Goal: Submit feedback/report problem

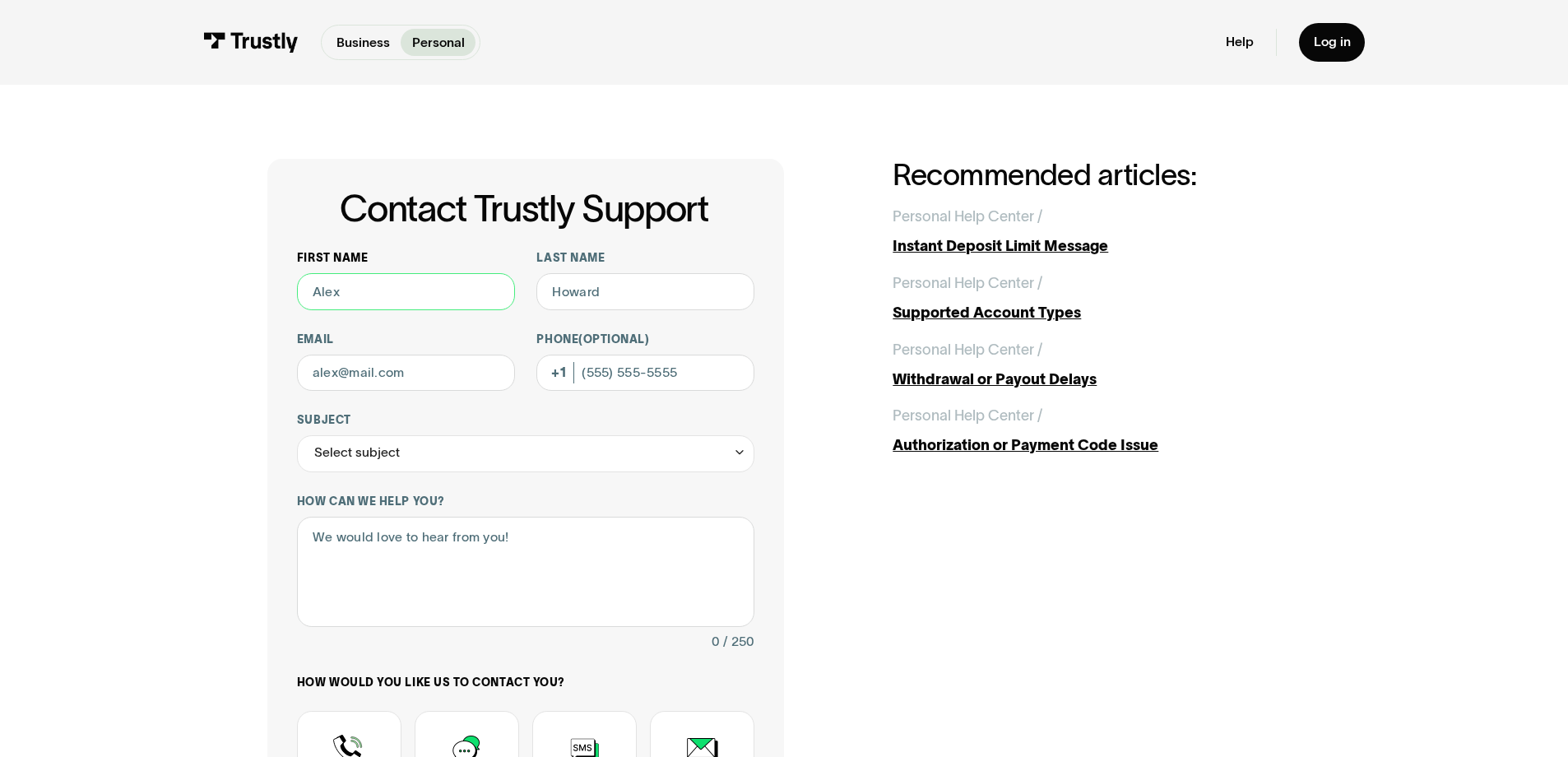
click at [333, 310] on input "First name" at bounding box center [405, 292] width 218 height 37
type input "test"
click at [644, 310] on input "Last name" at bounding box center [645, 292] width 218 height 37
type input "test"
click at [380, 392] on input "Email" at bounding box center [405, 373] width 218 height 37
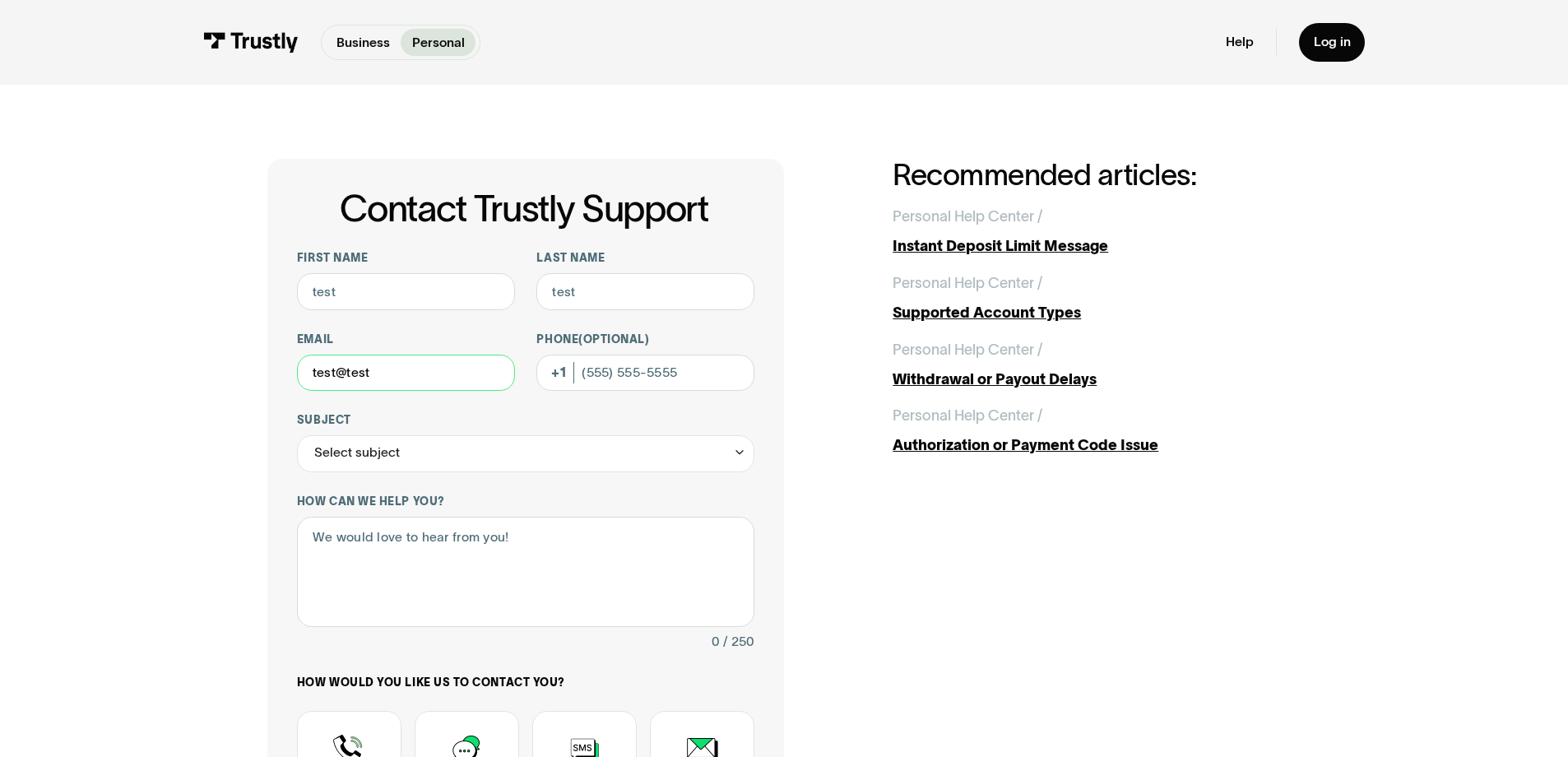
type input "test@test"
click at [756, 558] on div "Contact Trustly Support First name test Last name test Email test@test Phone (O…" at bounding box center [526, 579] width 517 height 841
click at [615, 392] on input "Phone (Optional)" at bounding box center [645, 373] width 218 height 37
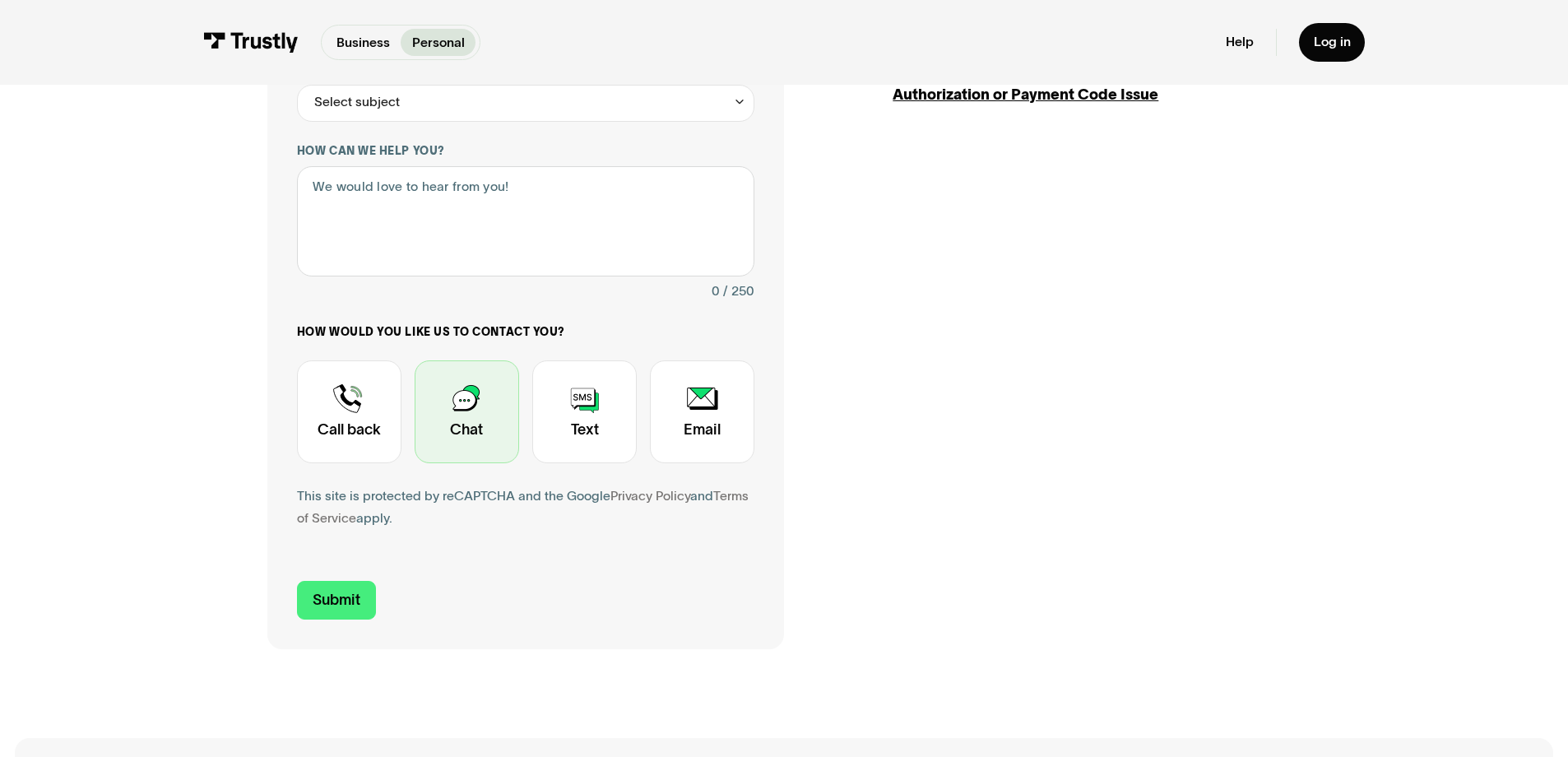
scroll to position [367, 0]
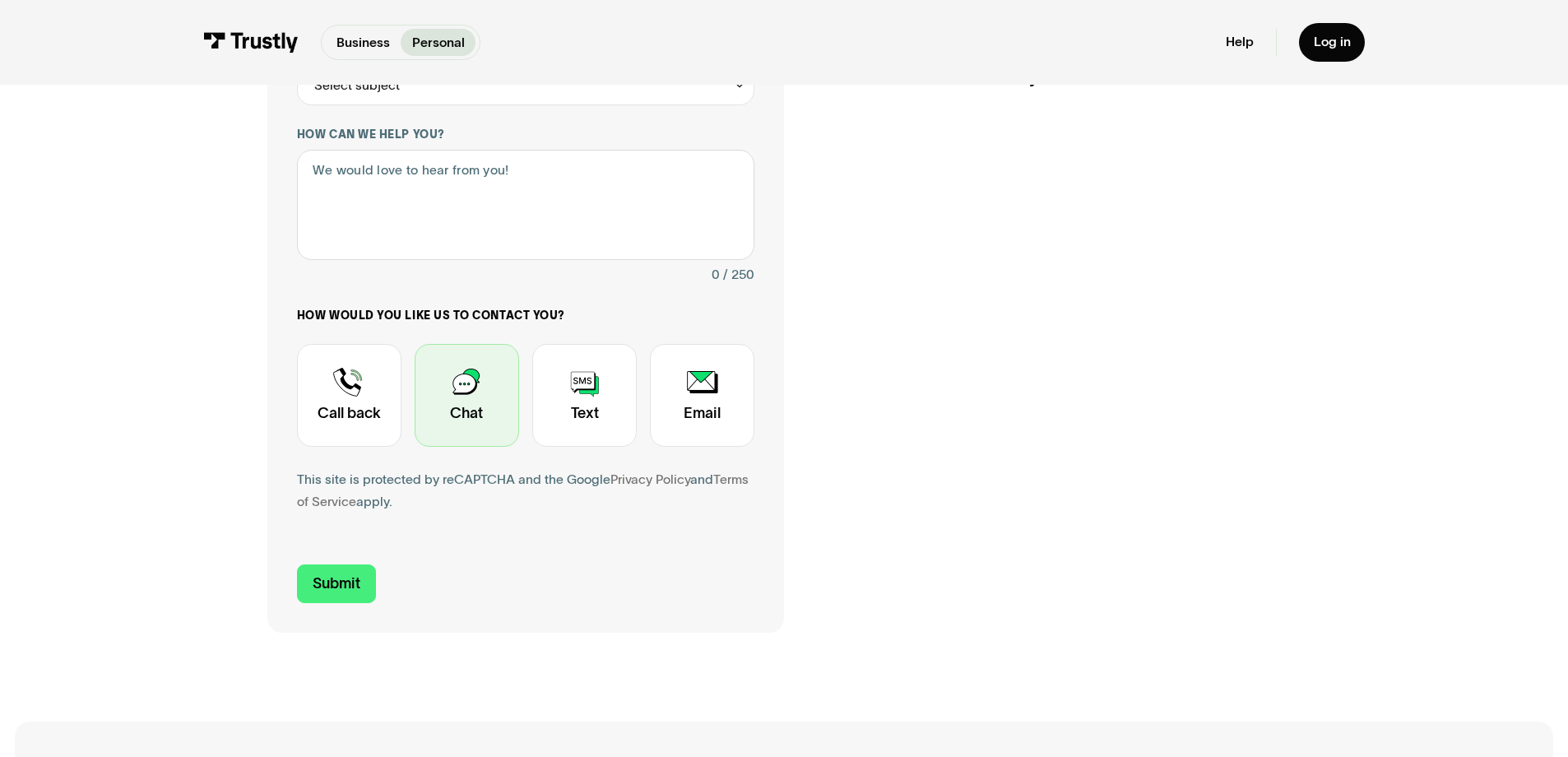
click at [426, 447] on div "Contact Trustly Support" at bounding box center [467, 395] width 105 height 103
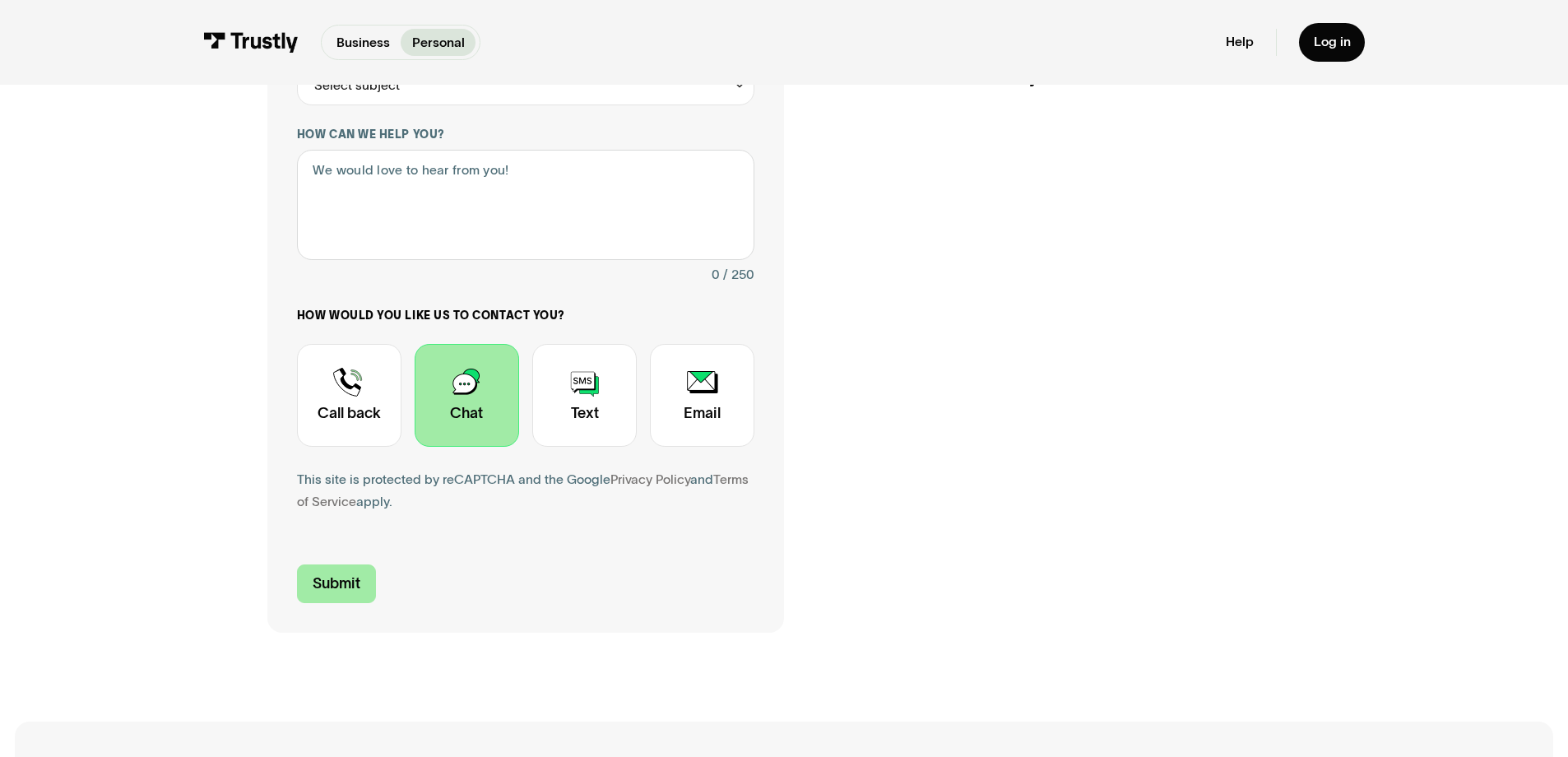
click at [297, 603] on input "Submit" at bounding box center [336, 585] width 79 height 39
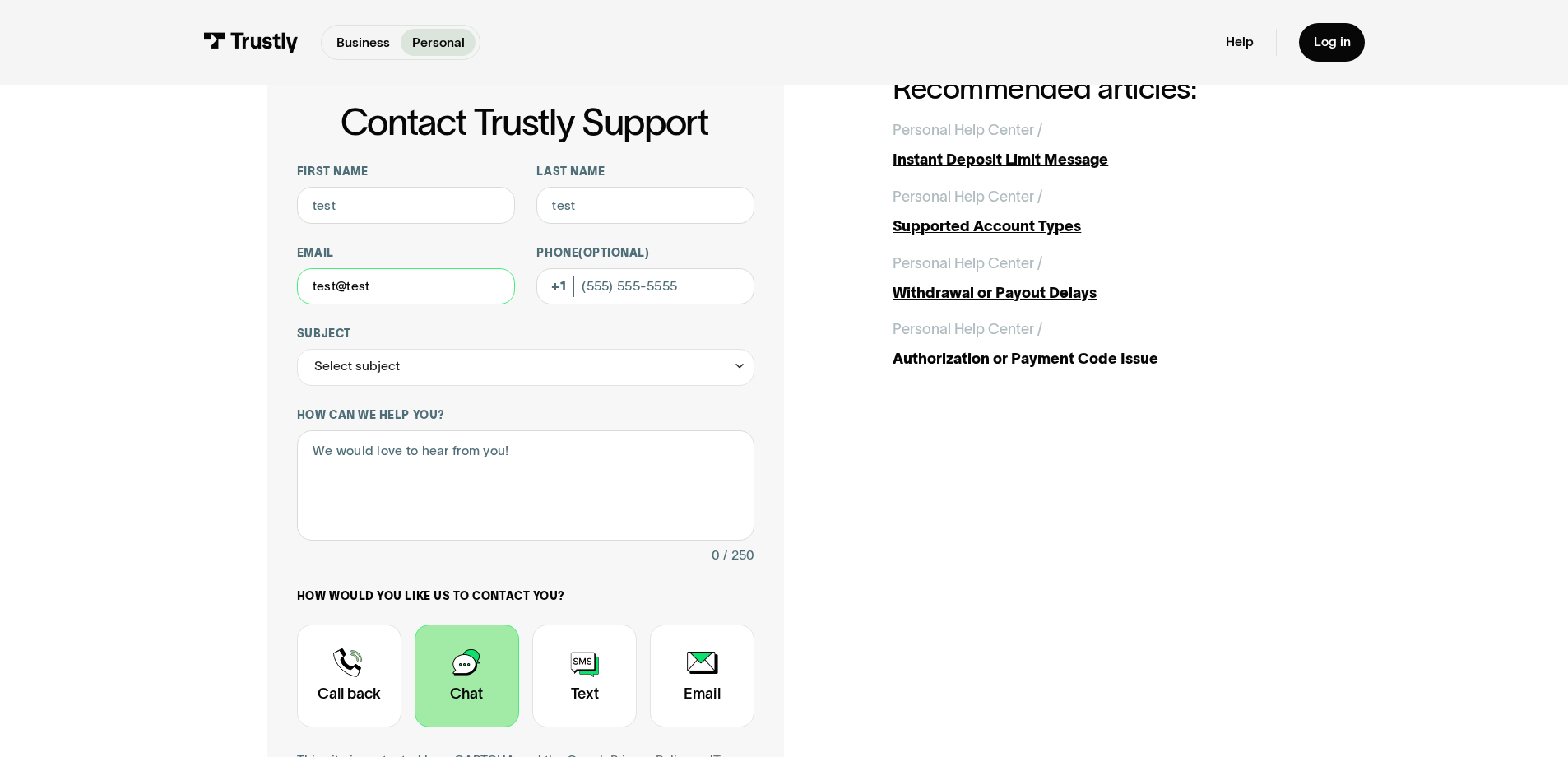
scroll to position [74, 0]
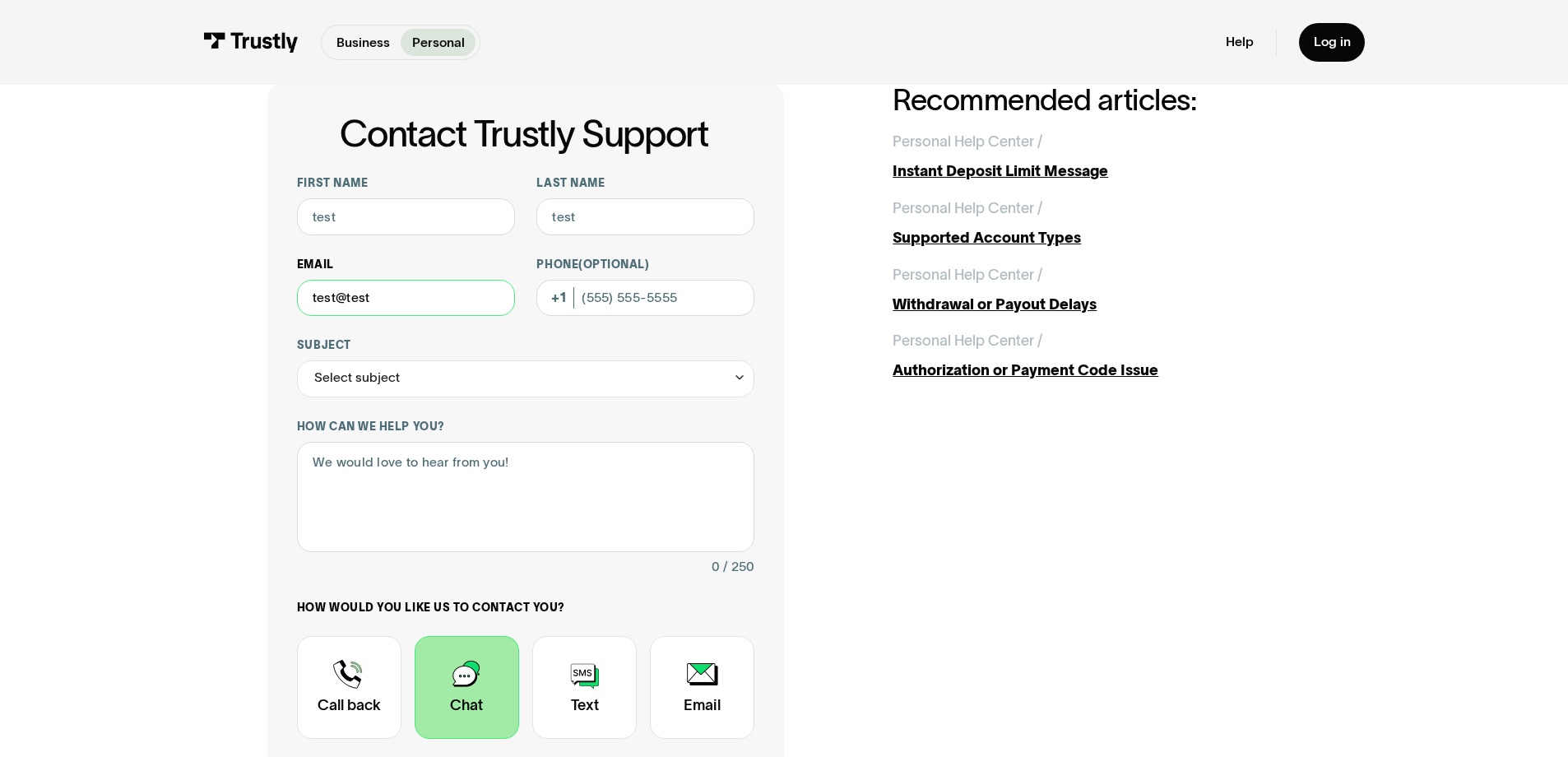
click at [368, 317] on input "test@test" at bounding box center [405, 299] width 218 height 37
drag, startPoint x: 330, startPoint y: 349, endPoint x: 248, endPoint y: 338, distance: 82.7
click at [297, 317] on input "test@test" at bounding box center [405, 299] width 218 height 37
